Goal: Task Accomplishment & Management: Use online tool/utility

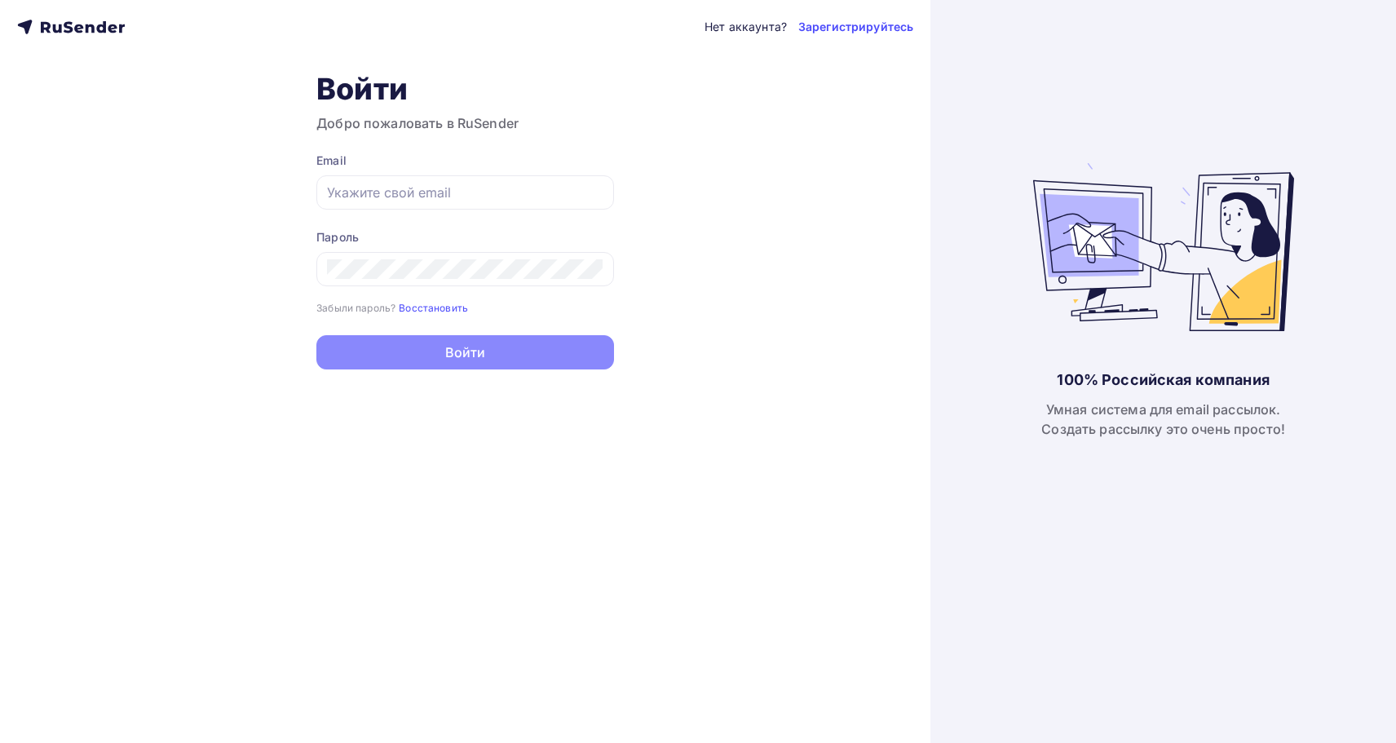
type input "[EMAIL_ADDRESS][DOMAIN_NAME]"
click at [571, 349] on button "Войти" at bounding box center [465, 352] width 298 height 34
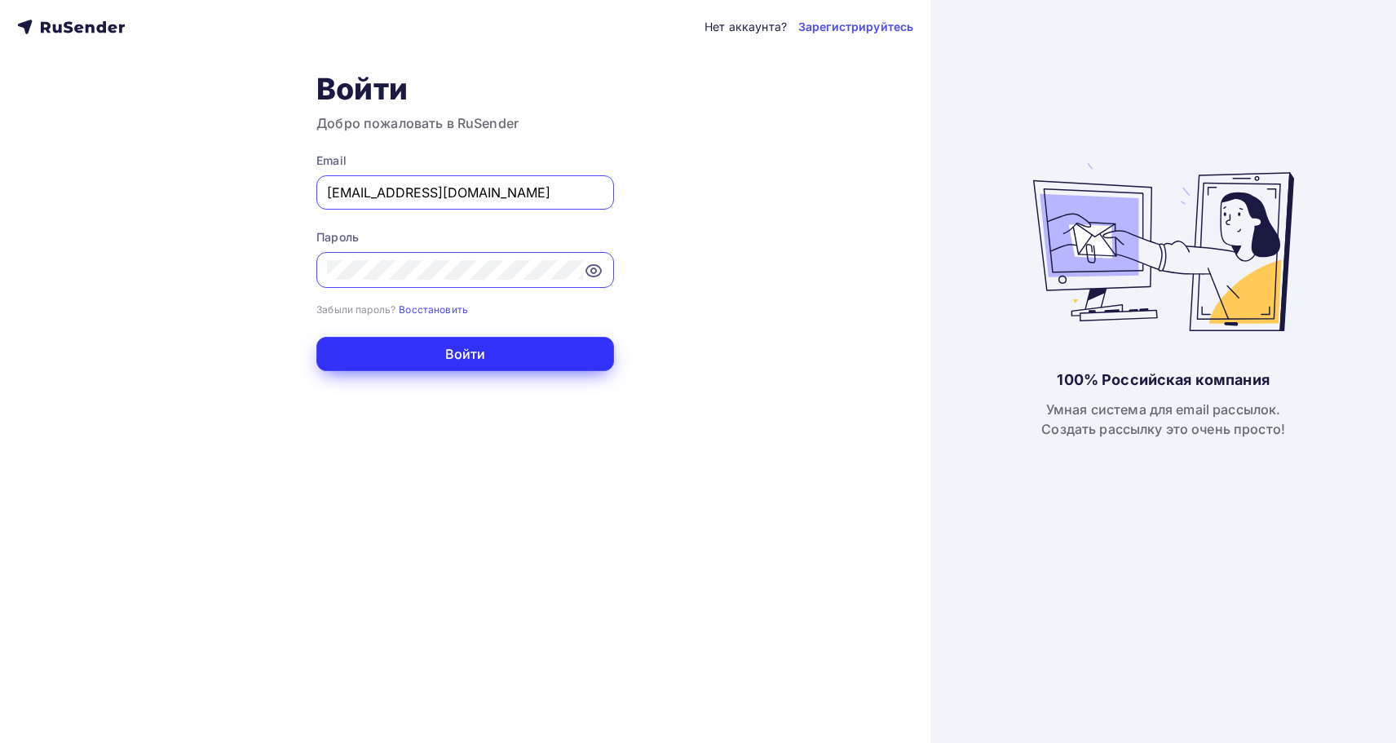
click at [527, 359] on button "Войти" at bounding box center [465, 354] width 298 height 34
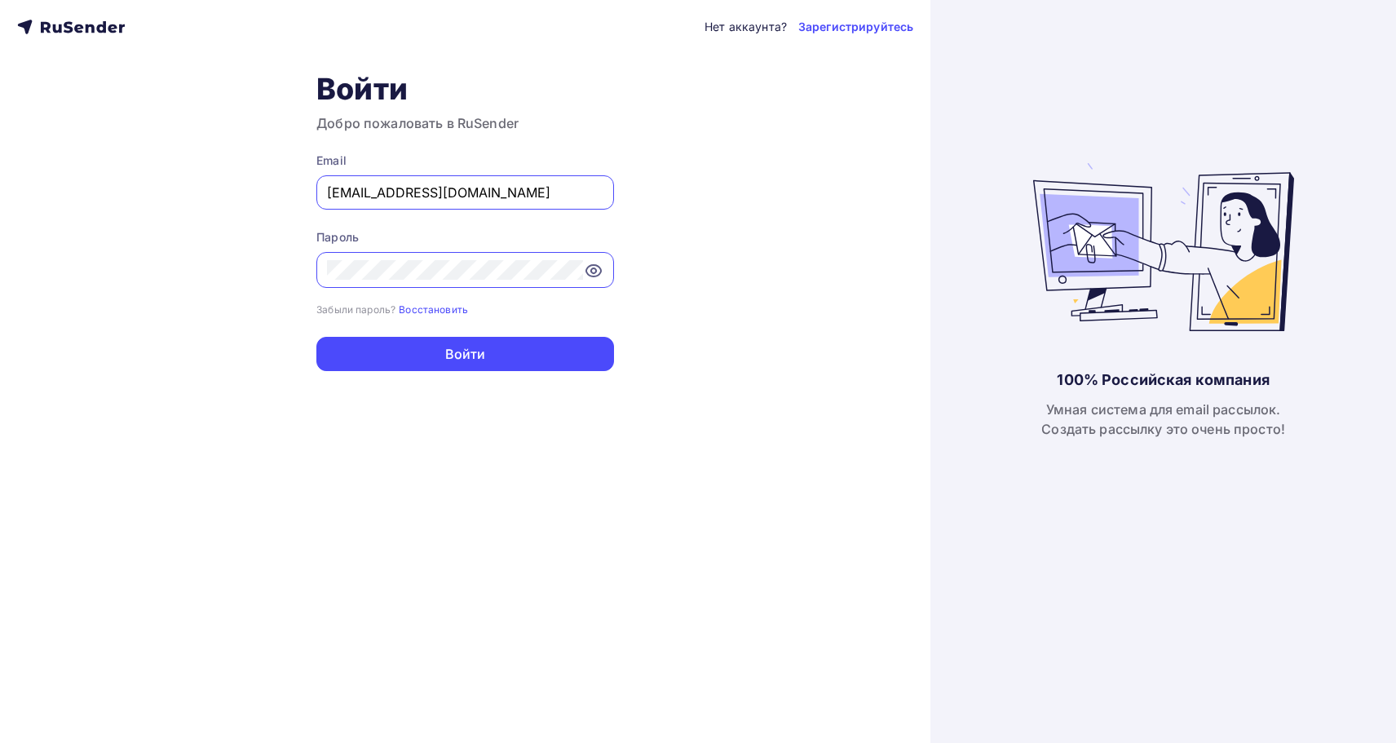
click at [791, 233] on div "Нет аккаунта? Зарегистрируйтесь Войти Добро пожаловать в RuSender Email kb-3391…" at bounding box center [465, 371] width 930 height 743
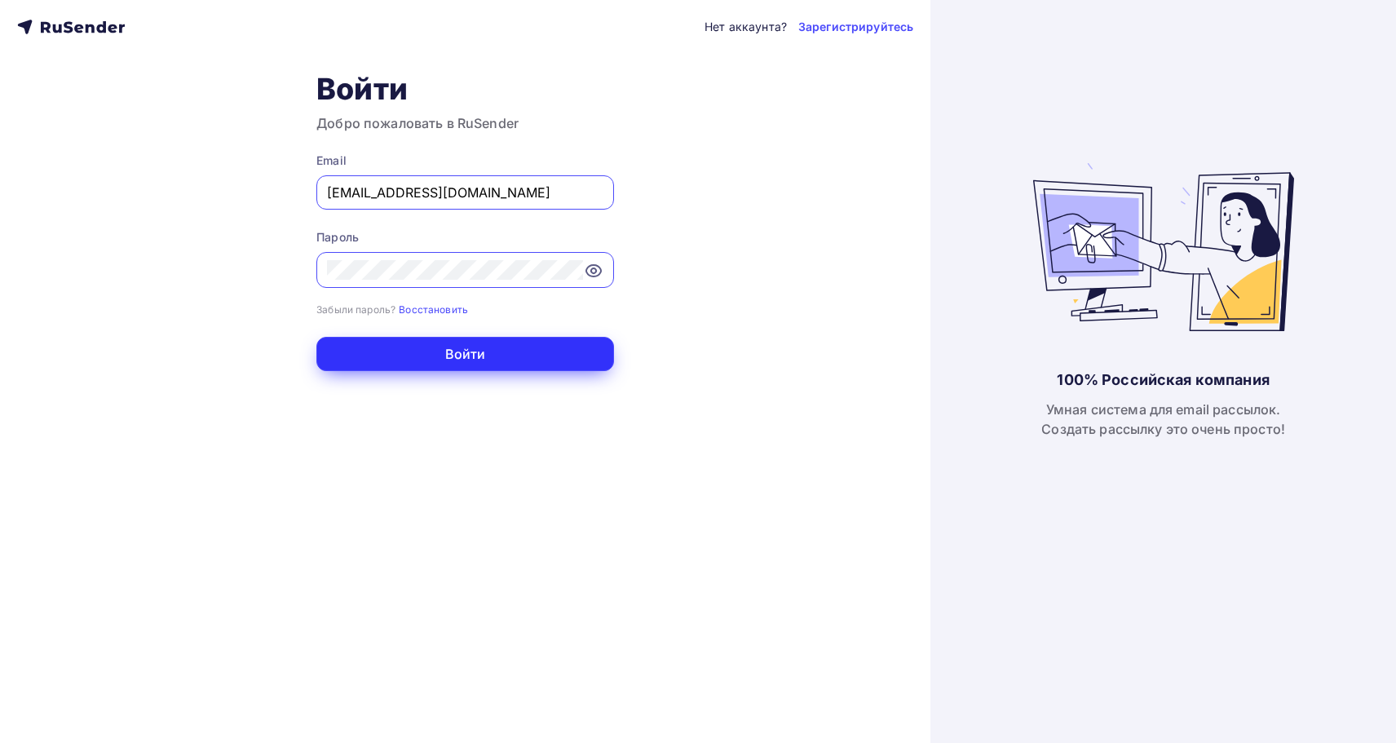
click at [458, 351] on button "Войти" at bounding box center [465, 354] width 298 height 34
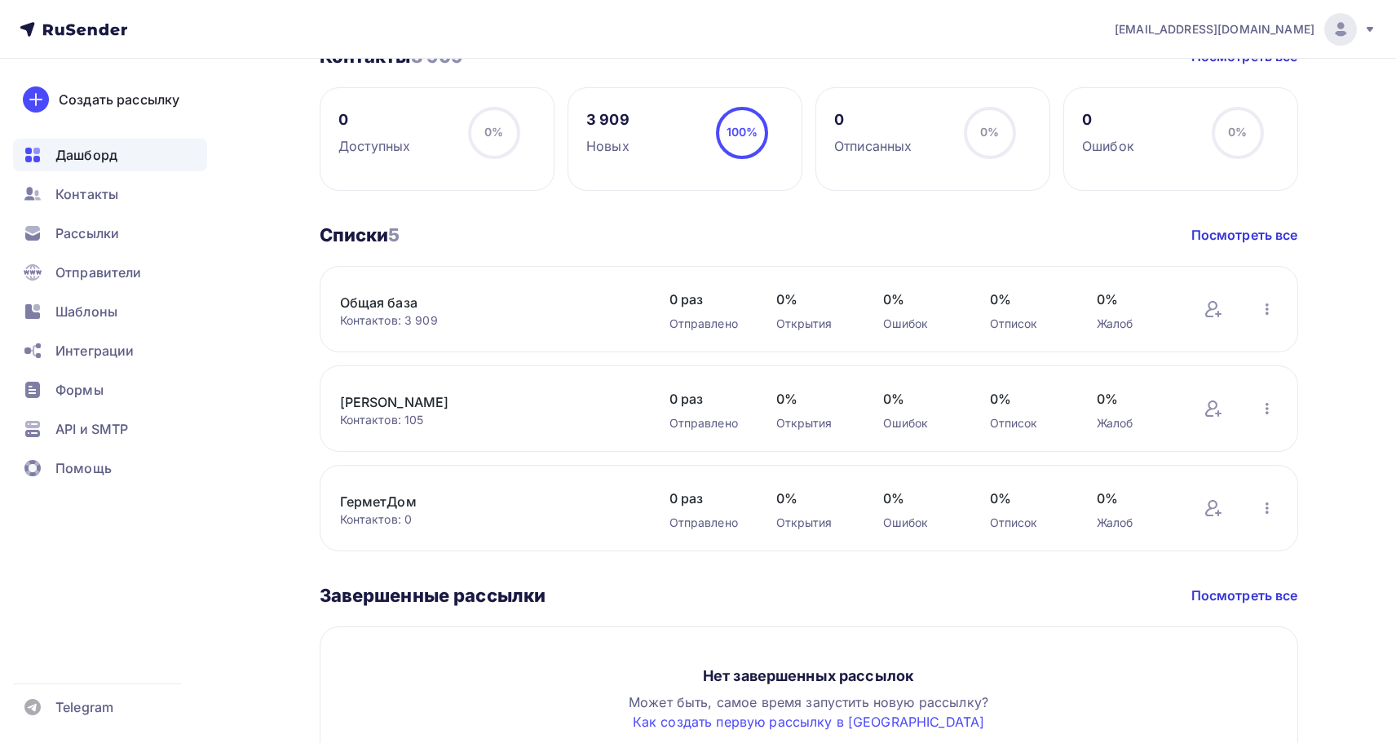
scroll to position [678, 0]
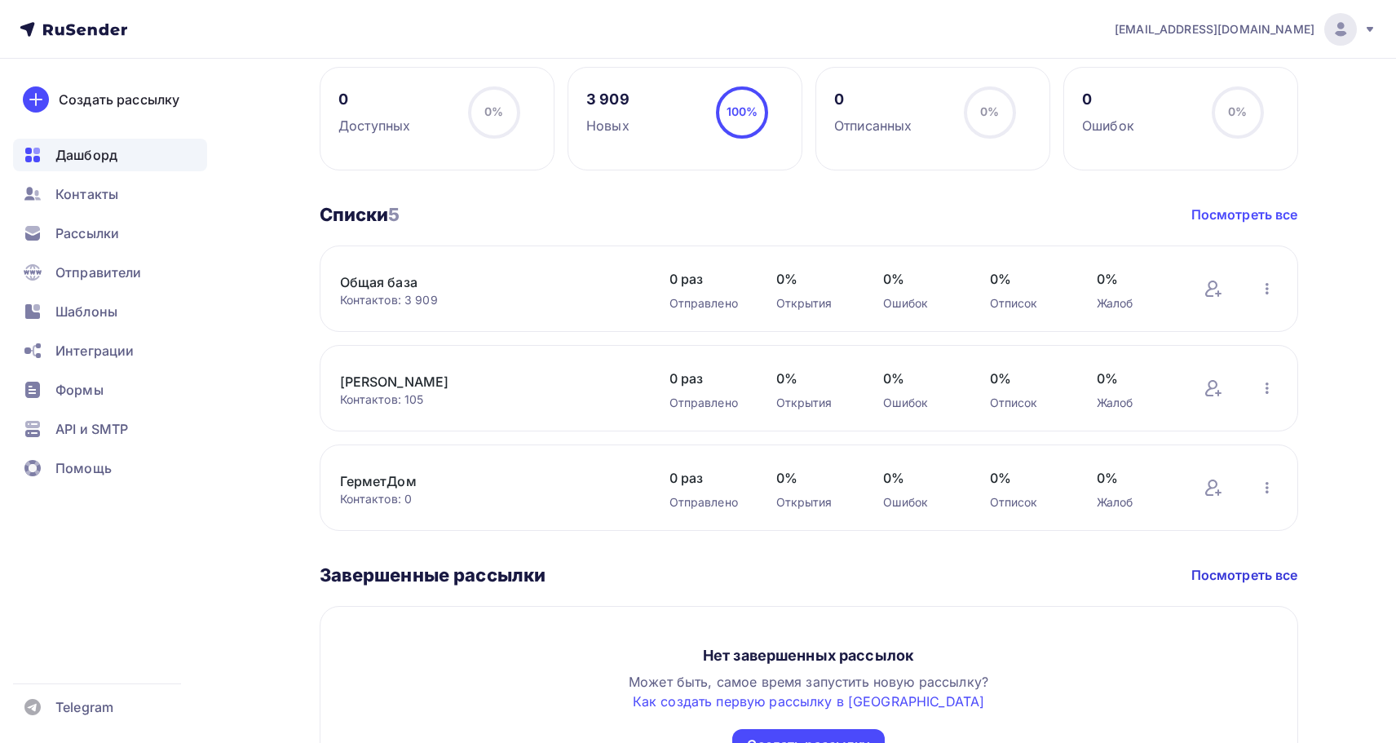
click at [1271, 219] on link "Посмотреть все" at bounding box center [1244, 215] width 107 height 20
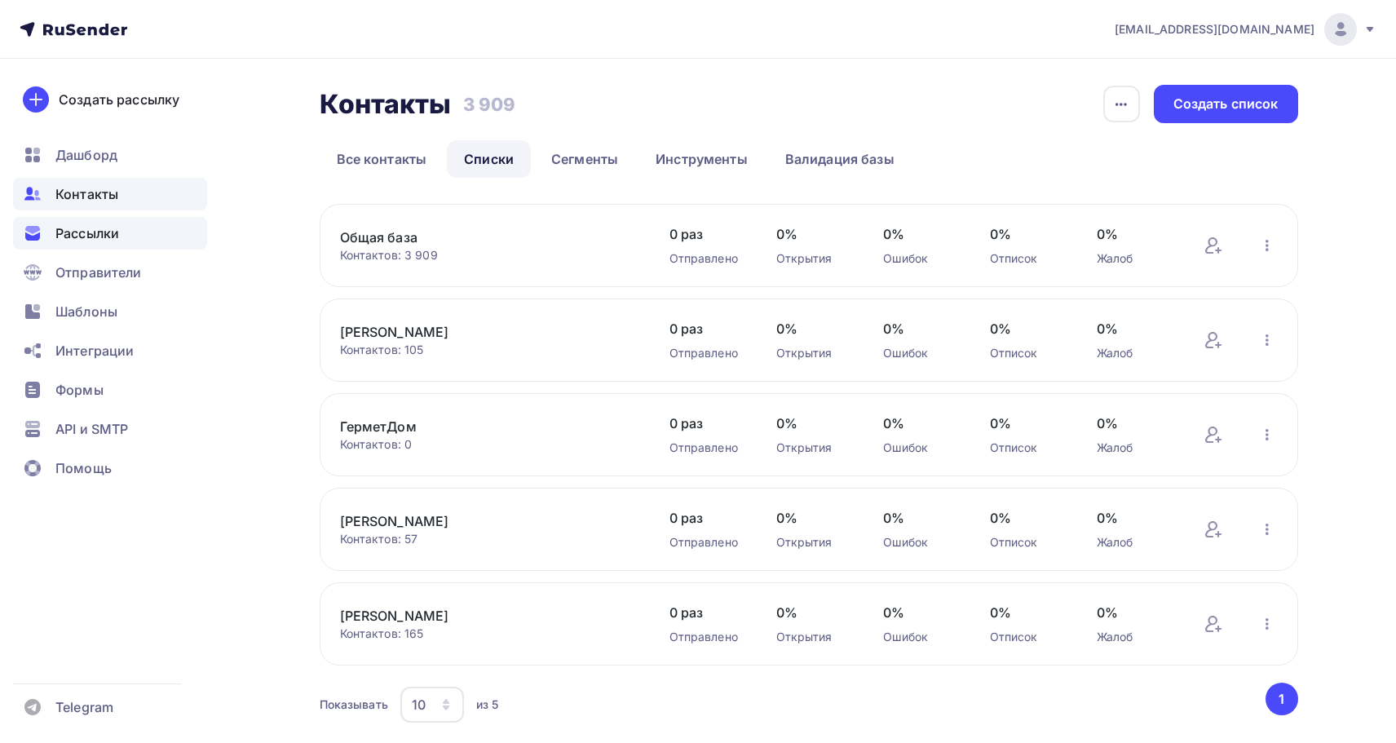
click at [92, 226] on span "Рассылки" at bounding box center [87, 233] width 64 height 20
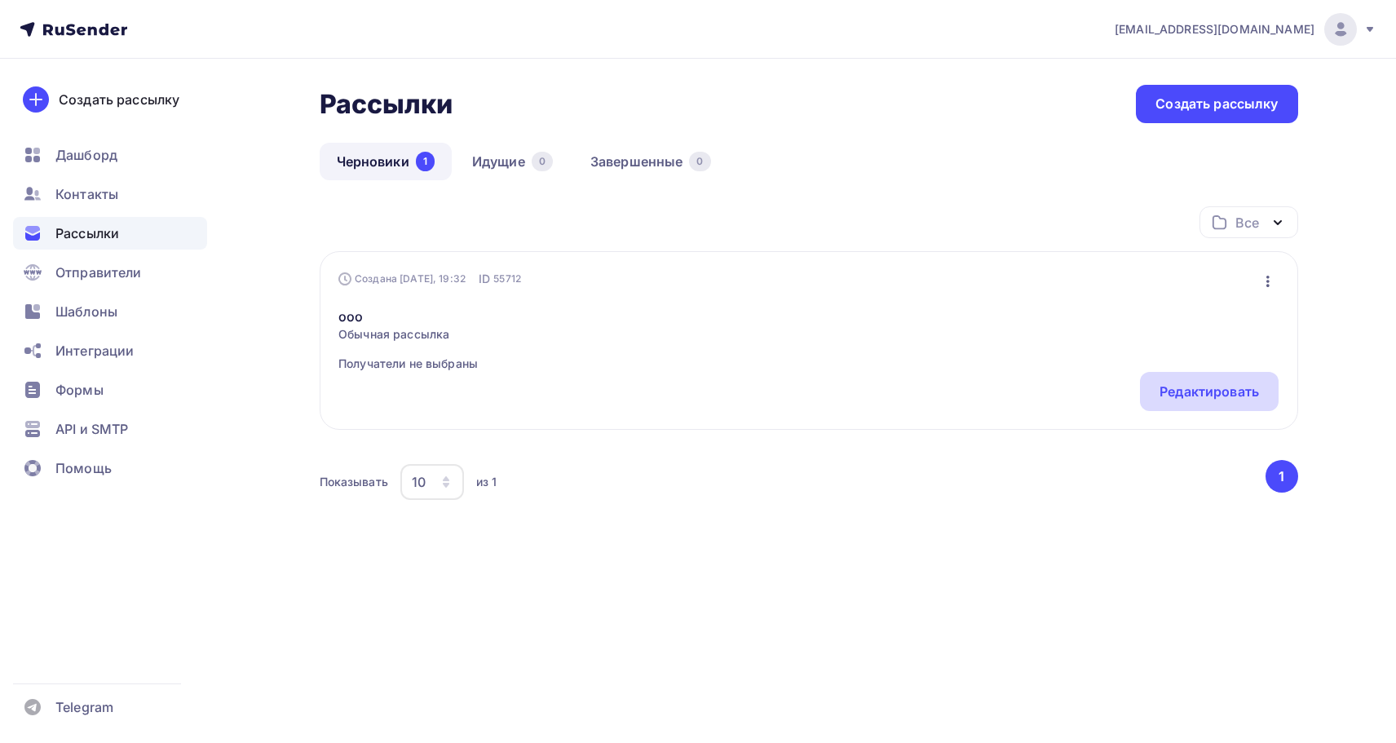
click at [1249, 391] on div "Редактировать" at bounding box center [1208, 392] width 99 height 20
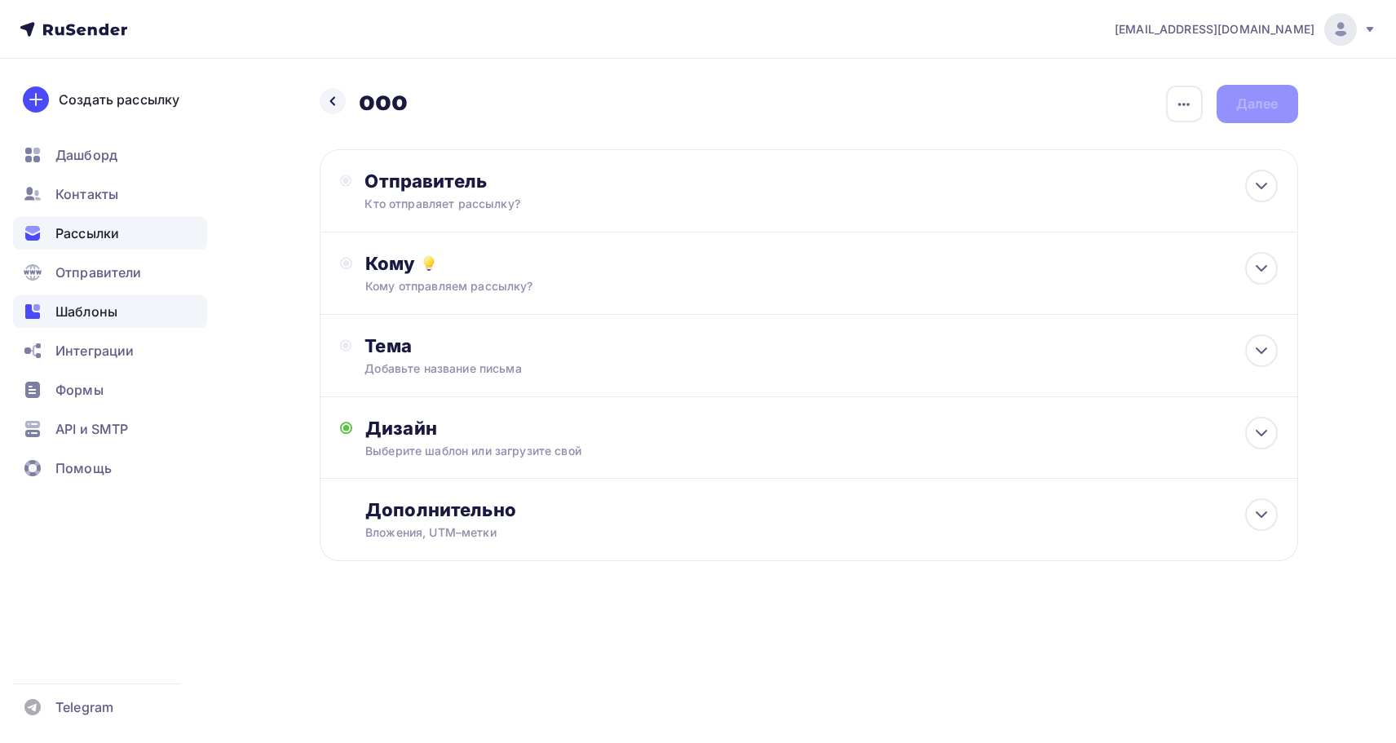
click at [106, 317] on span "Шаблоны" at bounding box center [86, 312] width 62 height 20
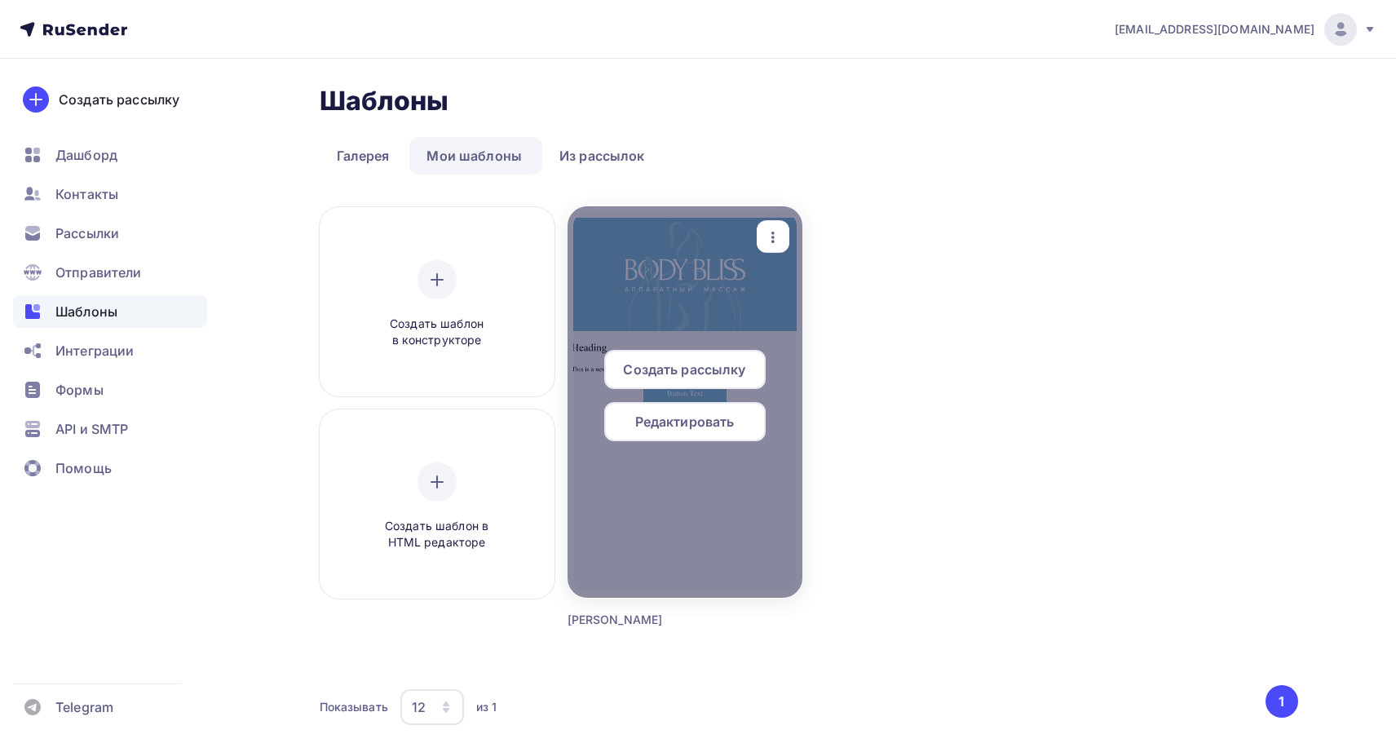
click at [678, 416] on span "Редактировать" at bounding box center [684, 422] width 99 height 20
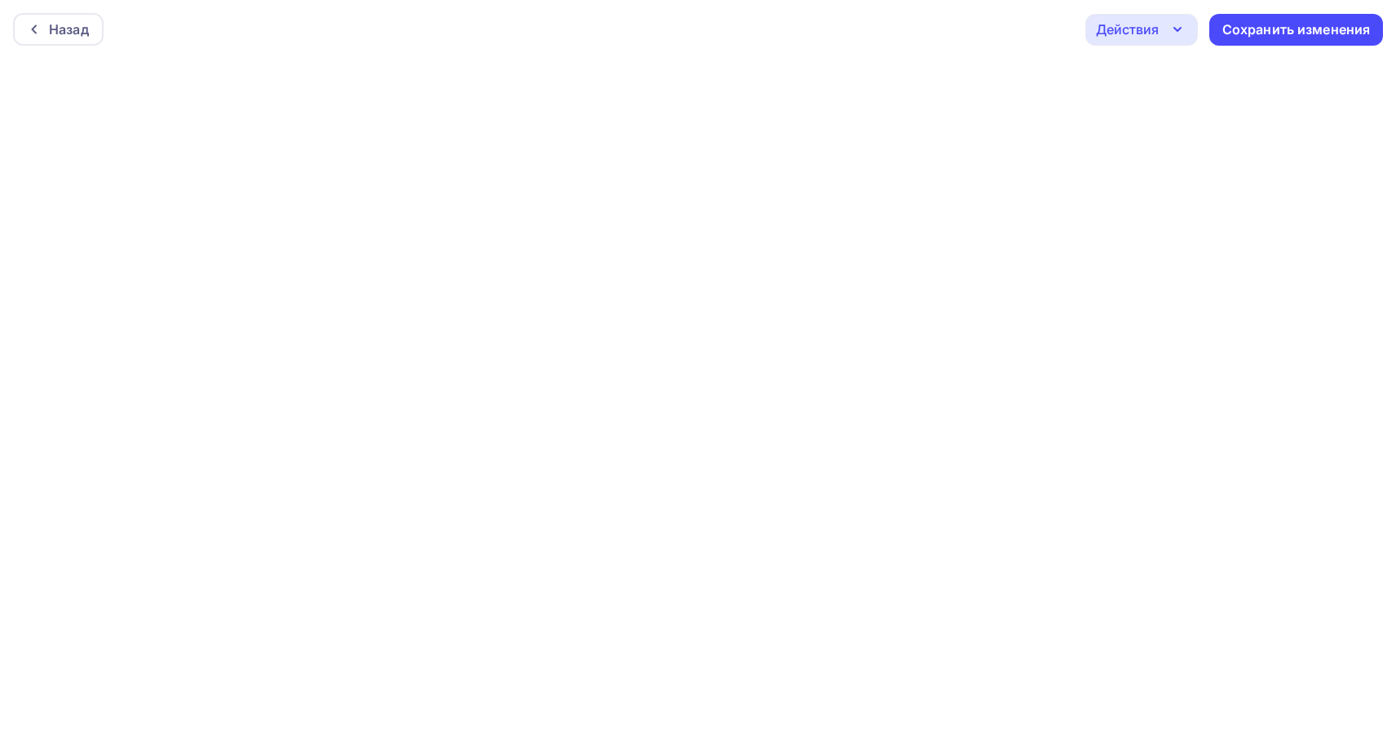
click at [1161, 20] on div "Действия" at bounding box center [1141, 30] width 113 height 32
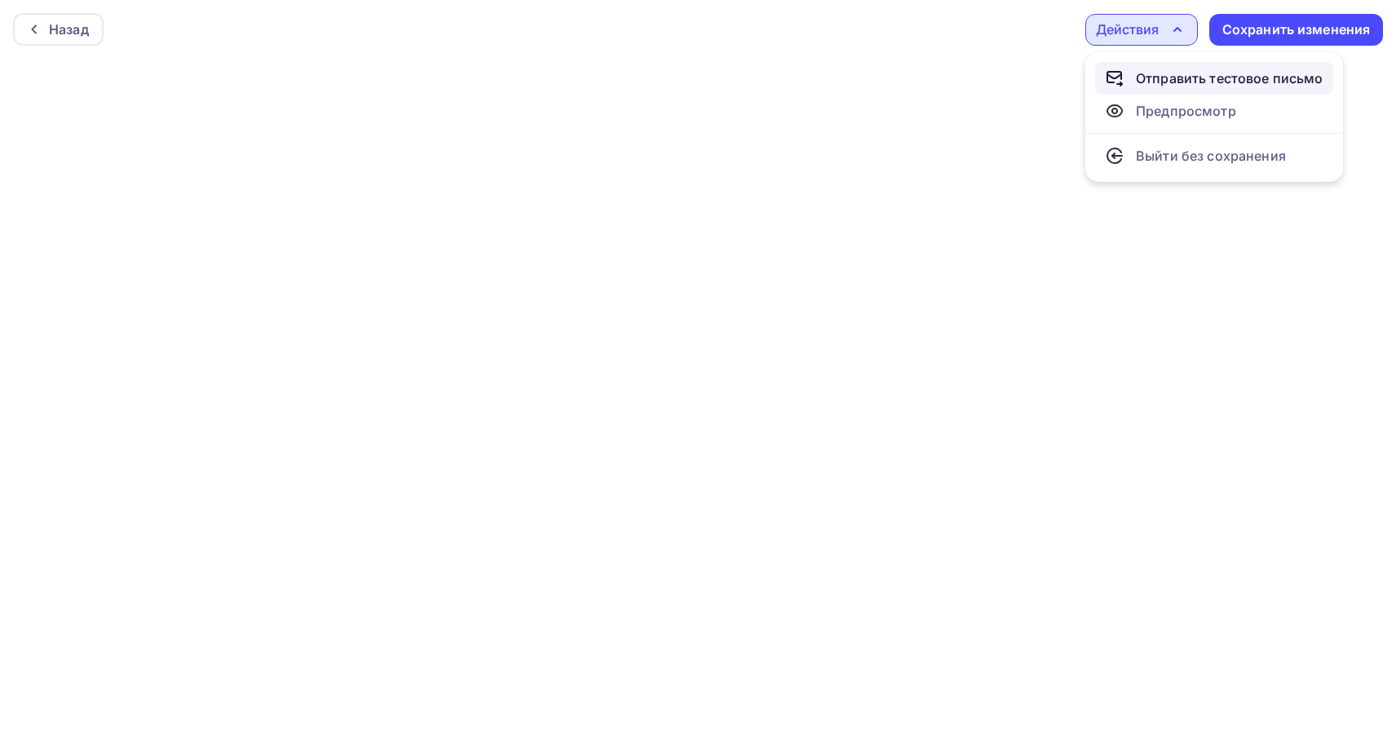
click at [1152, 74] on div "Отправить тестовое письмо" at bounding box center [1230, 78] width 188 height 20
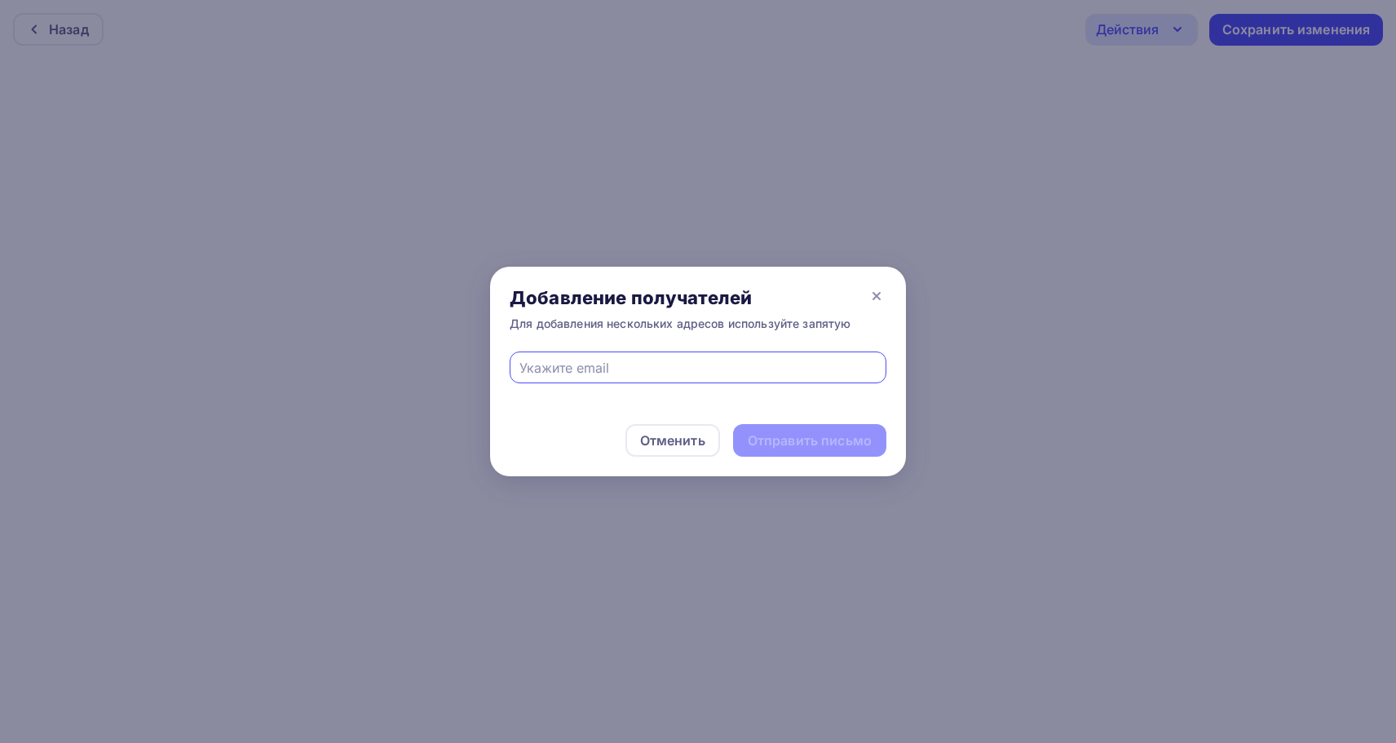
type input "baskomax903@gmail.com"
click at [772, 428] on div "Отправить письмо" at bounding box center [809, 440] width 153 height 33
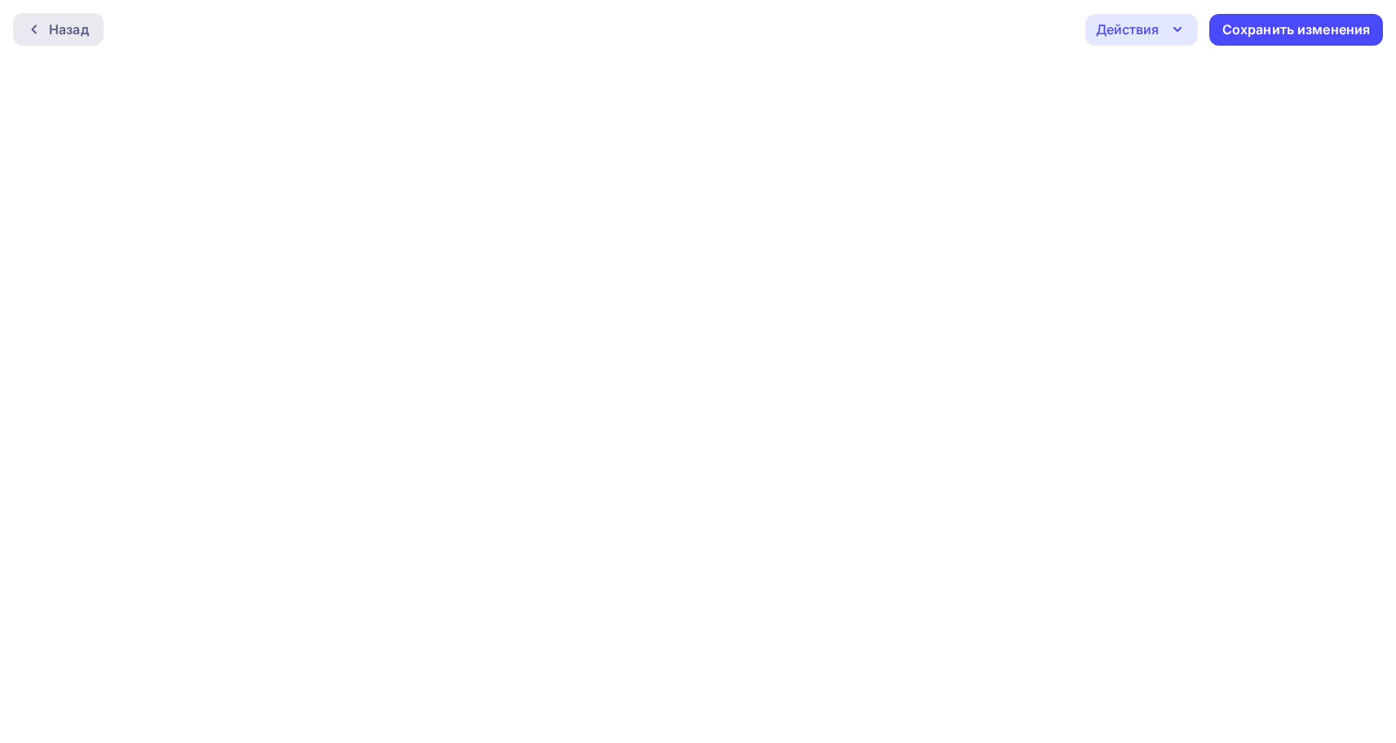
click at [88, 28] on div "Назад" at bounding box center [69, 30] width 40 height 20
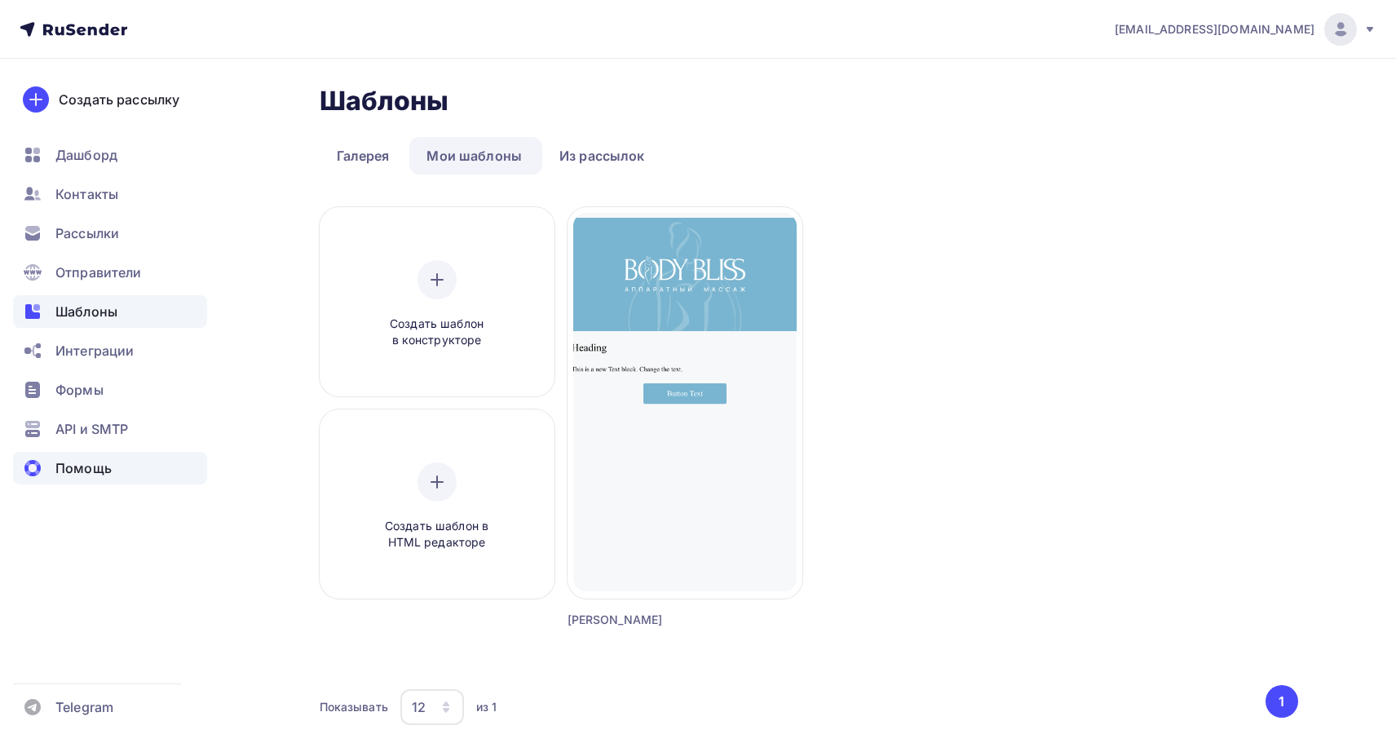
click at [138, 471] on div "Помощь" at bounding box center [110, 468] width 194 height 33
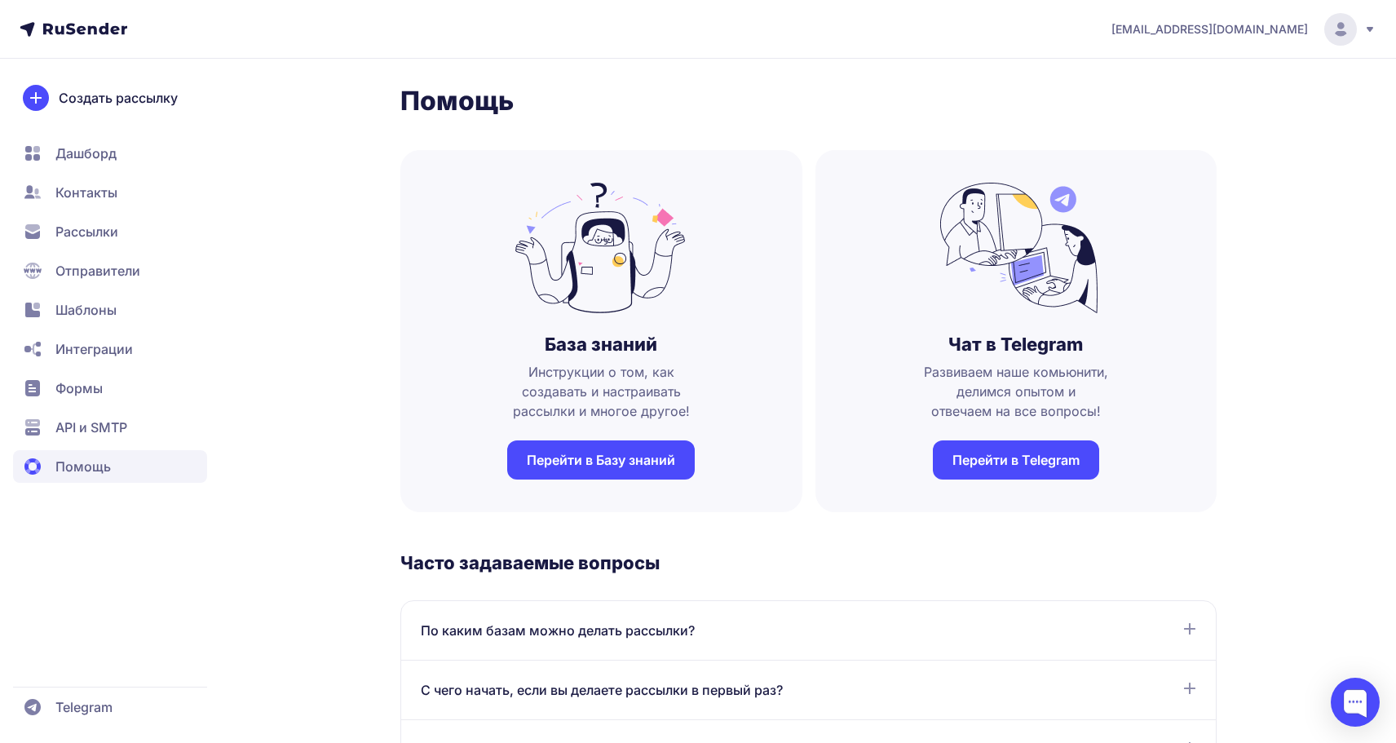
click at [1063, 459] on link "Перейти в Telegram" at bounding box center [1016, 459] width 166 height 39
click at [1360, 699] on div at bounding box center [1355, 701] width 49 height 49
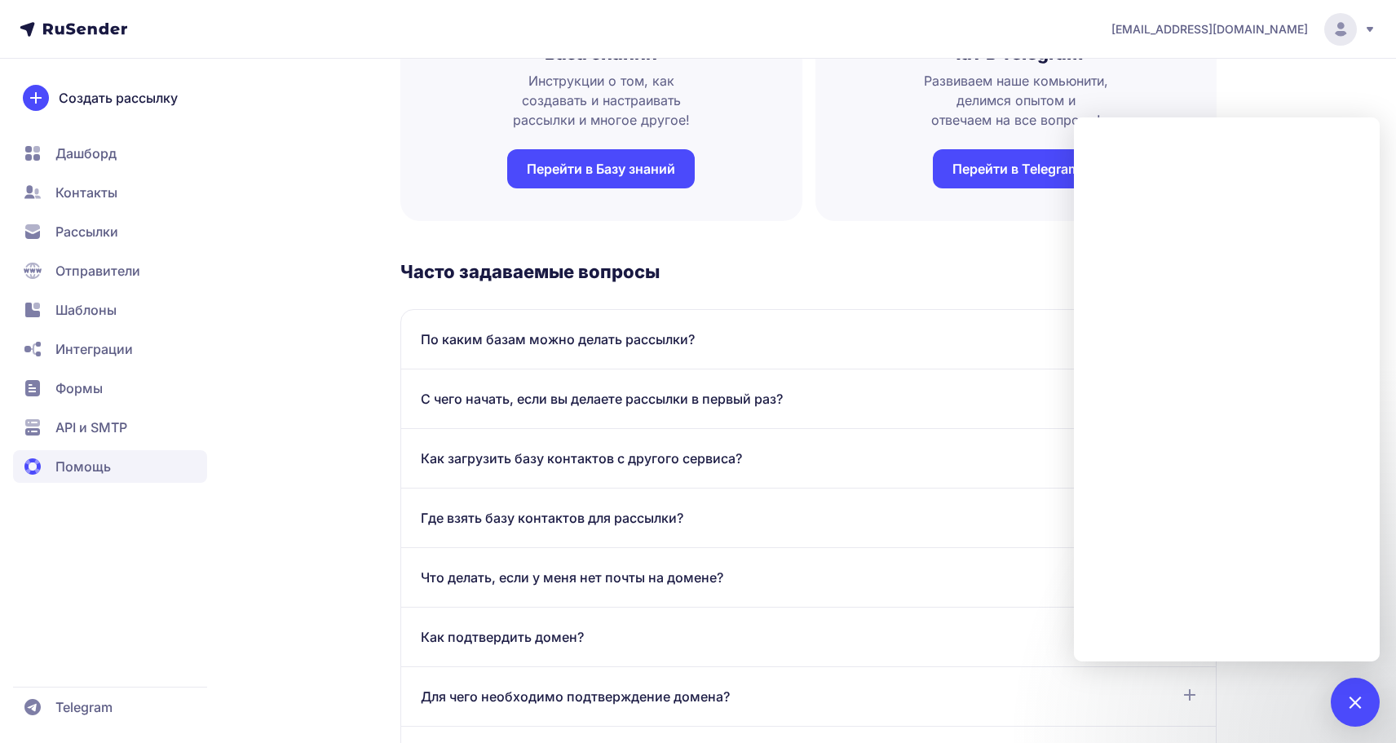
scroll to position [293, 0]
